Goal: Task Accomplishment & Management: Manage account settings

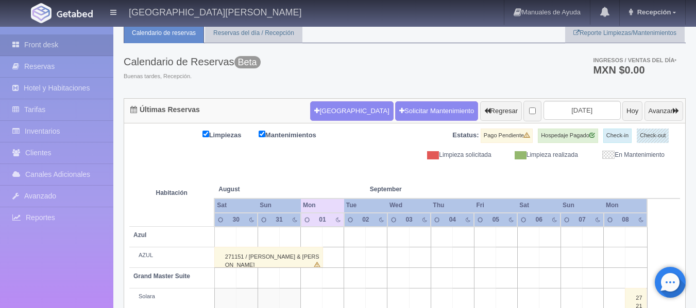
scroll to position [51, 0]
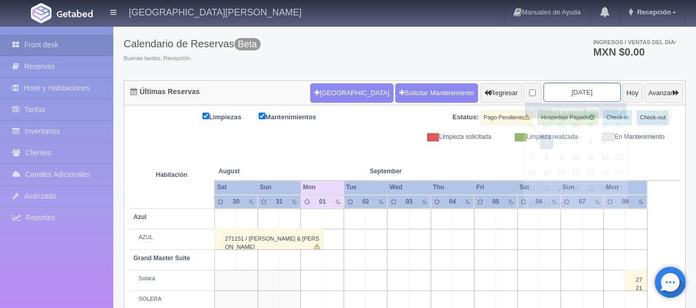
click at [583, 95] on input "2025-09-01" at bounding box center [581, 92] width 77 height 19
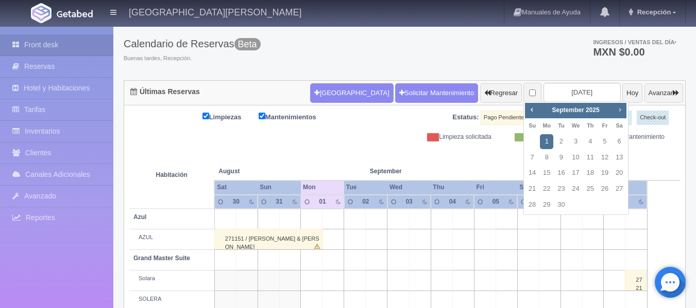
click at [619, 107] on span "Next" at bounding box center [619, 110] width 8 height 8
click at [529, 161] on link "2" at bounding box center [531, 157] width 13 height 15
type input "[DATE]"
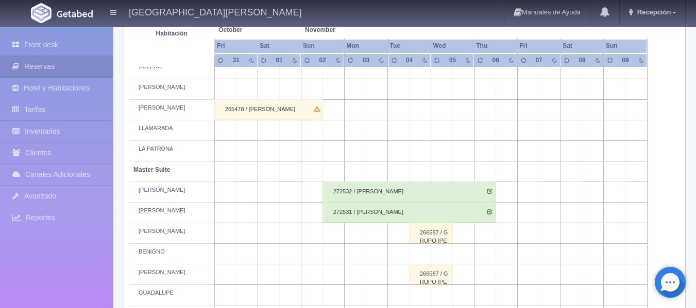
scroll to position [257, 0]
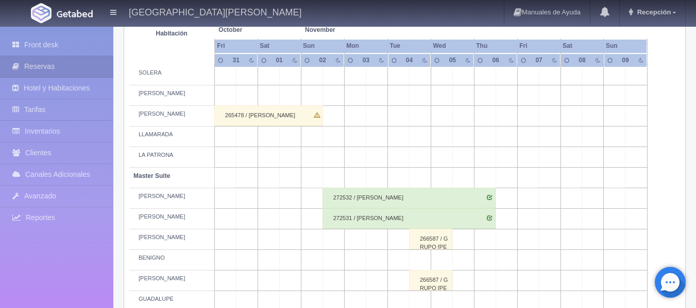
click at [429, 236] on div "266587 / GRUPO [PERSON_NAME]" at bounding box center [430, 239] width 43 height 21
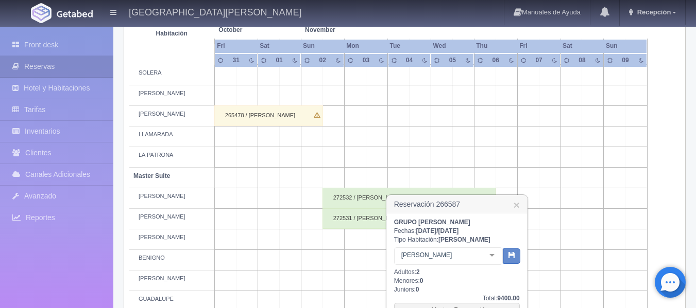
click at [373, 238] on td at bounding box center [377, 240] width 22 height 21
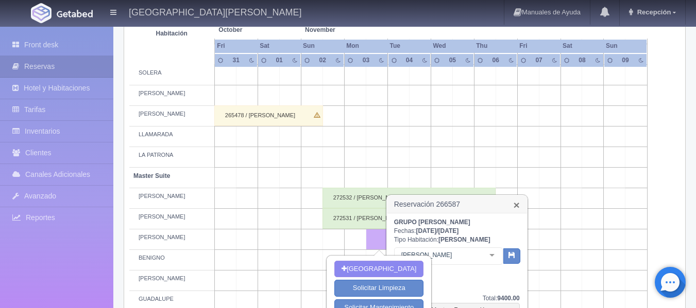
click at [513, 203] on link "×" at bounding box center [516, 205] width 6 height 11
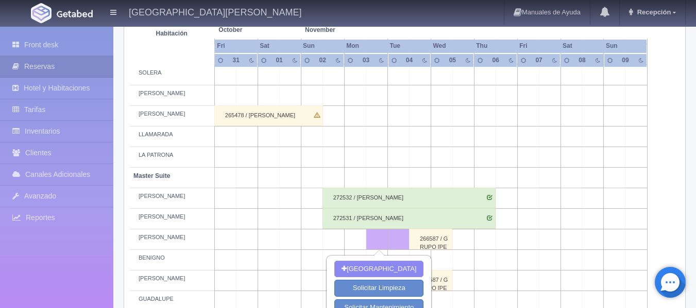
click at [440, 236] on div "266587 / GRUPO [PERSON_NAME]" at bounding box center [430, 239] width 43 height 21
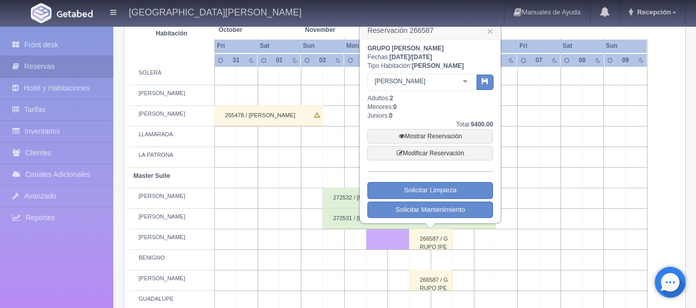
click at [527, 188] on td at bounding box center [528, 198] width 22 height 21
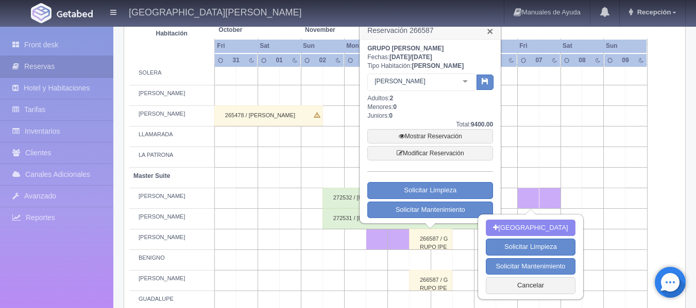
click at [492, 31] on link "×" at bounding box center [490, 31] width 6 height 11
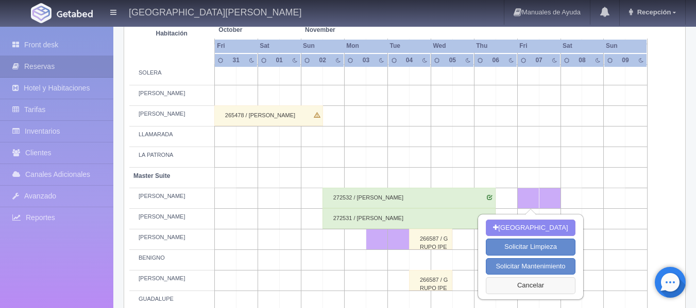
click at [547, 287] on button "Cancelar" at bounding box center [530, 286] width 89 height 17
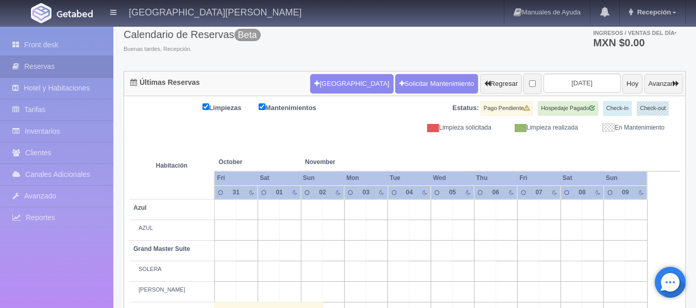
scroll to position [103, 0]
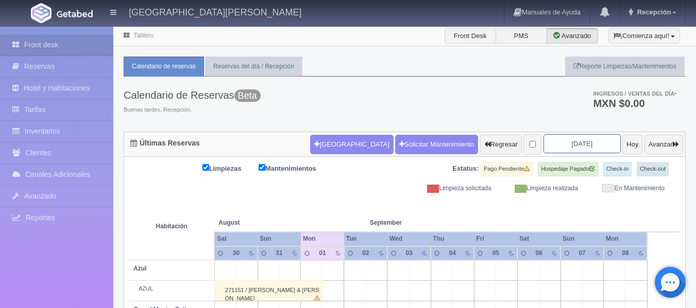
click at [580, 144] on input "2025-09-01" at bounding box center [581, 143] width 77 height 19
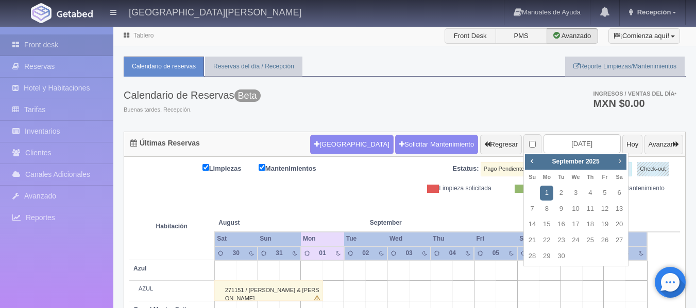
click at [618, 159] on span "Next" at bounding box center [619, 161] width 8 height 8
click at [531, 210] on link "2" at bounding box center [531, 209] width 13 height 15
type input "[DATE]"
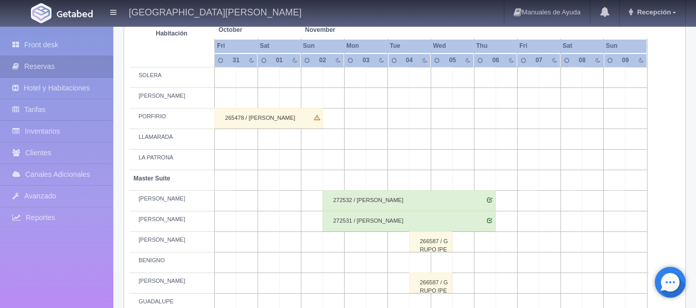
scroll to position [257, 0]
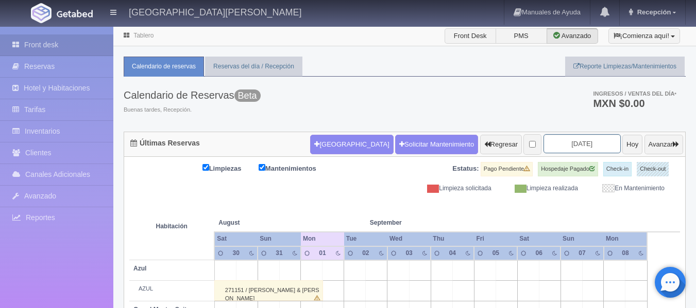
click at [549, 143] on input "2025-09-01" at bounding box center [581, 143] width 77 height 19
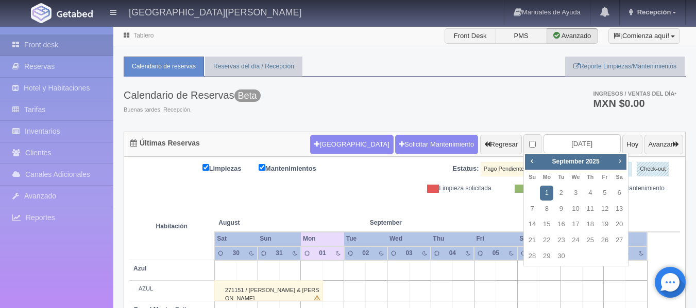
click at [620, 163] on span "Next" at bounding box center [619, 161] width 8 height 8
click at [535, 206] on link "2" at bounding box center [531, 209] width 13 height 15
type input "[DATE]"
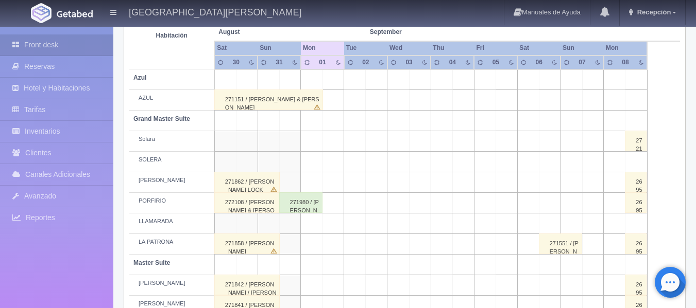
scroll to position [206, 0]
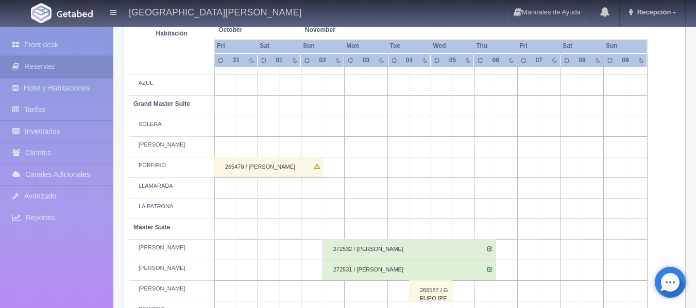
scroll to position [257, 0]
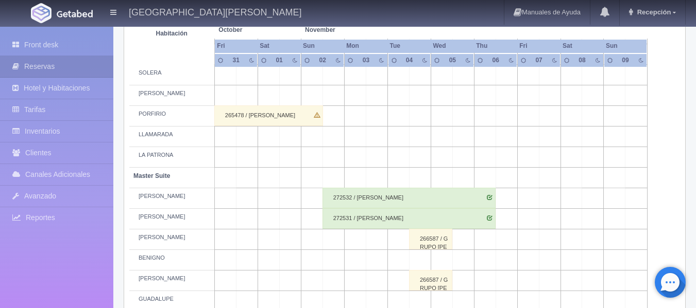
click at [384, 198] on div "272532 / [PERSON_NAME]" at bounding box center [408, 198] width 173 height 21
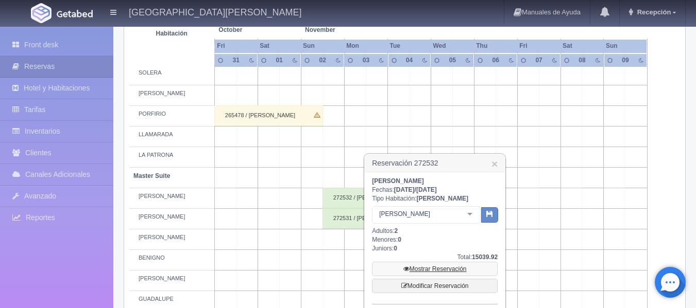
click at [452, 268] on link "Mostrar Reservación" at bounding box center [435, 269] width 126 height 14
